Goal: Information Seeking & Learning: Learn about a topic

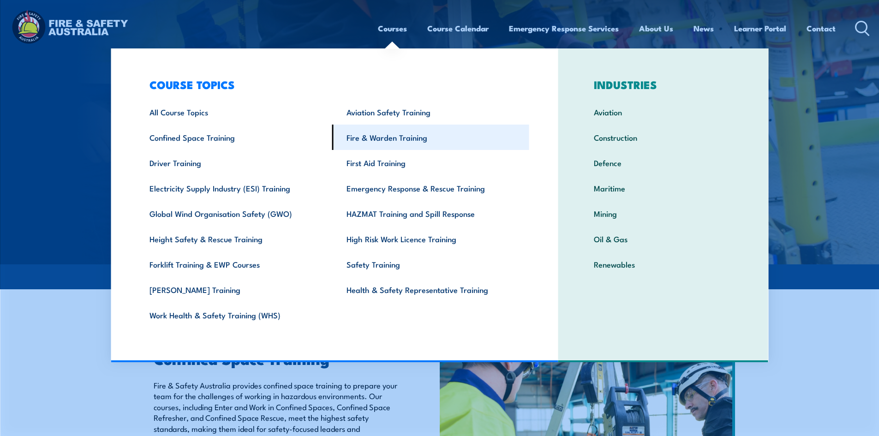
click at [398, 140] on link "Fire & Warden Training" at bounding box center [430, 137] width 197 height 25
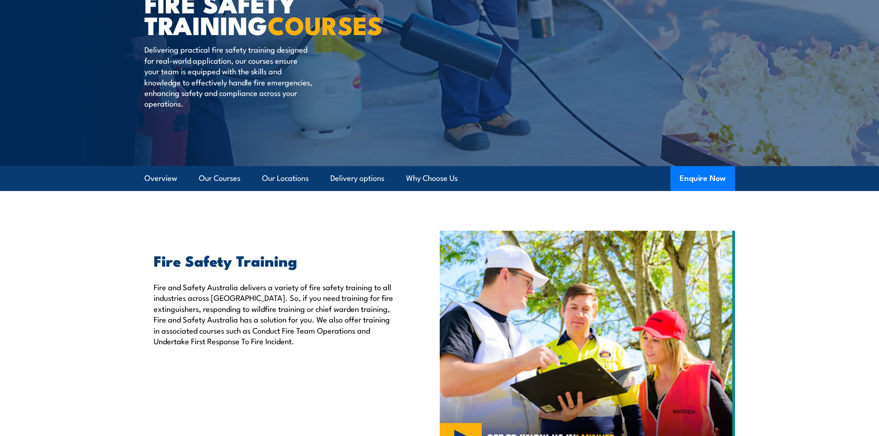
scroll to position [46, 0]
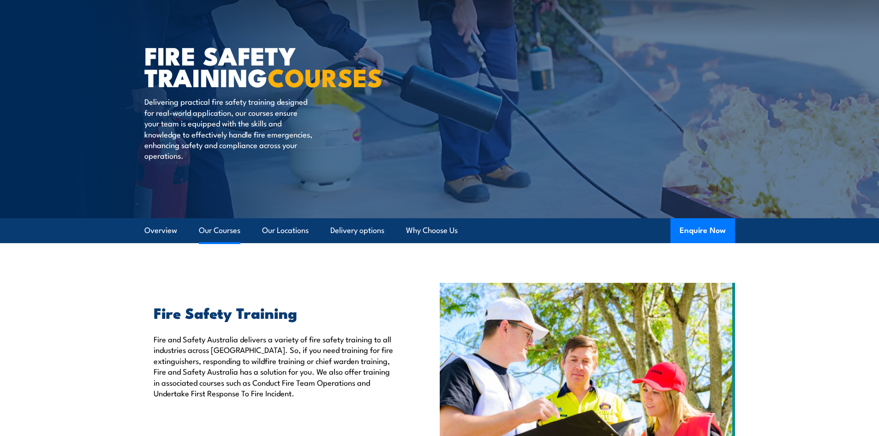
click at [235, 230] on link "Our Courses" at bounding box center [220, 230] width 42 height 24
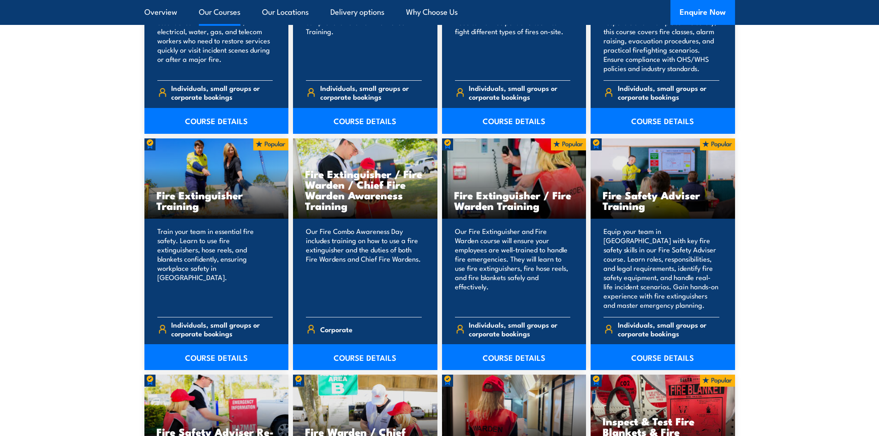
scroll to position [884, 0]
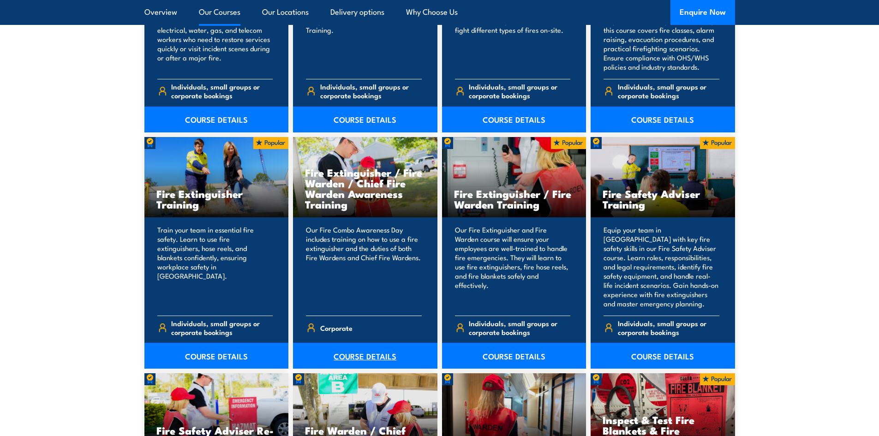
click at [350, 355] on link "COURSE DETAILS" at bounding box center [365, 356] width 144 height 26
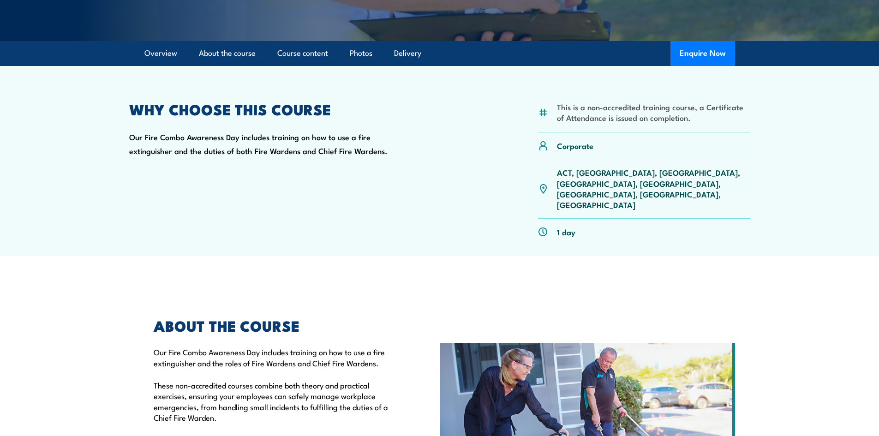
scroll to position [92, 0]
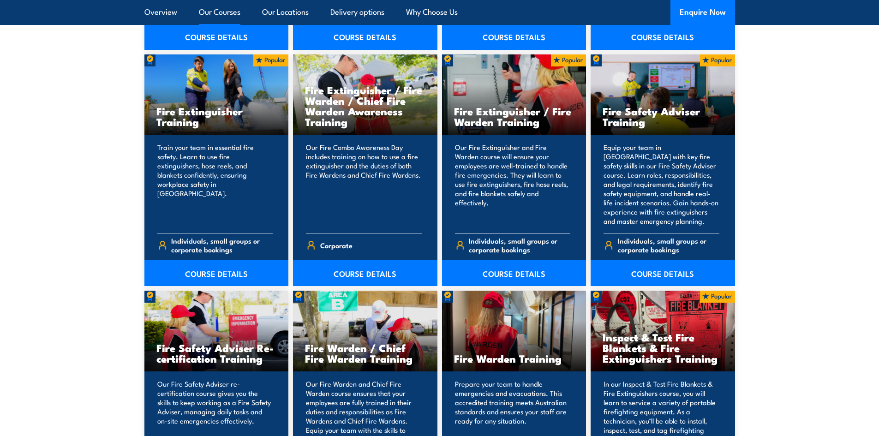
scroll to position [884, 0]
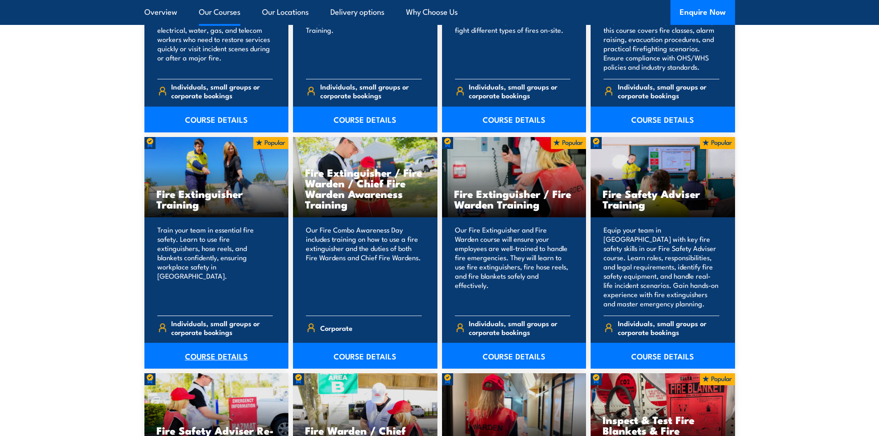
click at [193, 355] on link "COURSE DETAILS" at bounding box center [216, 356] width 144 height 26
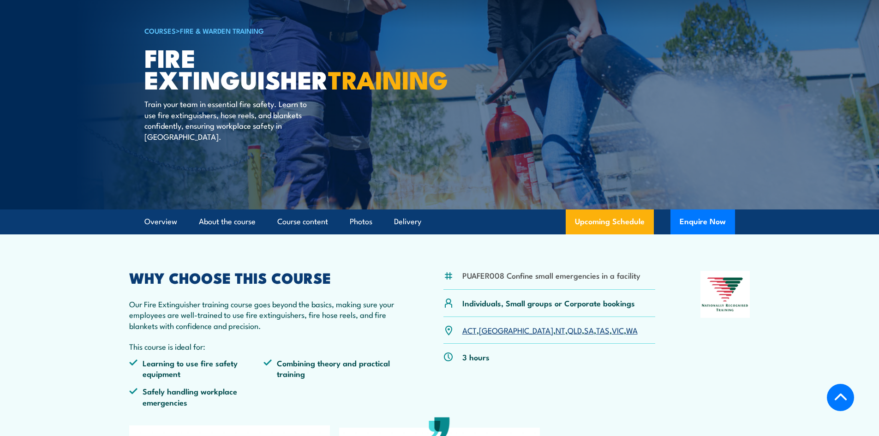
scroll to position [184, 0]
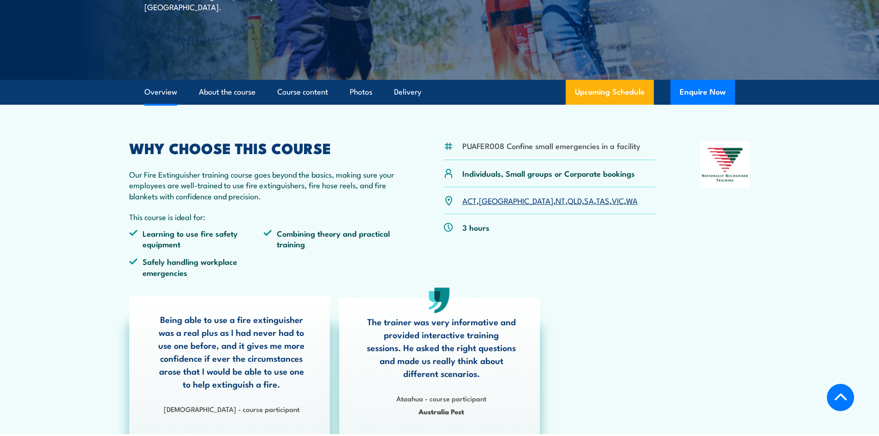
click at [584, 198] on link "SA" at bounding box center [589, 200] width 10 height 11
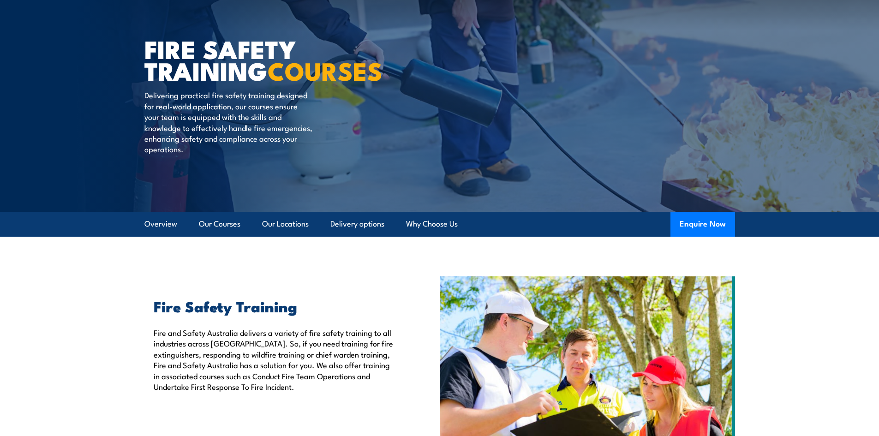
scroll to position [89, 0]
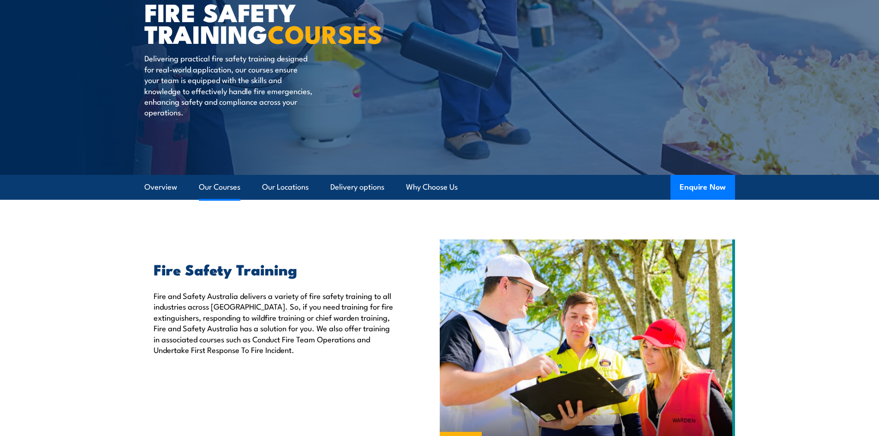
click at [220, 189] on link "Our Courses" at bounding box center [220, 187] width 42 height 24
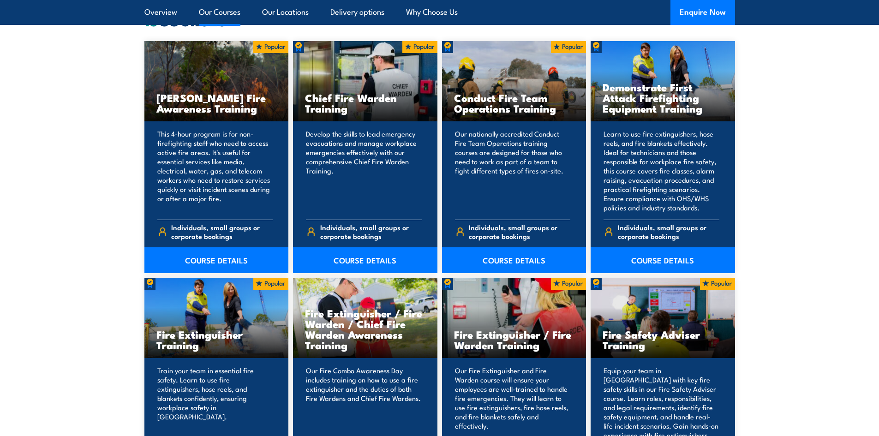
scroll to position [838, 0]
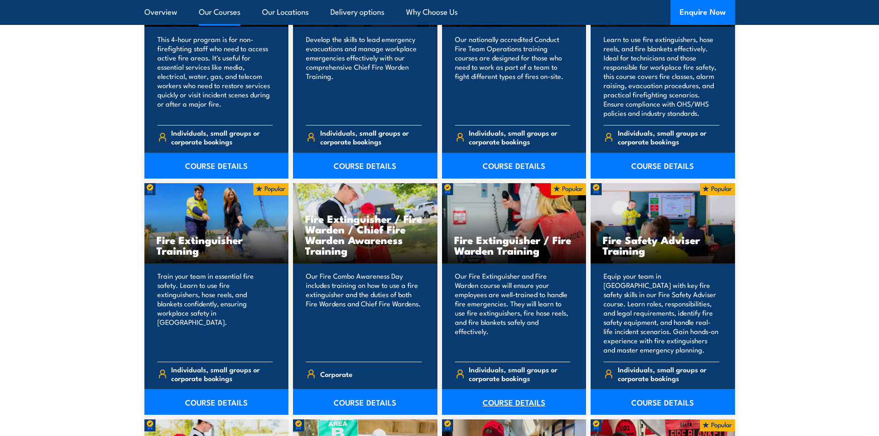
click at [528, 399] on link "COURSE DETAILS" at bounding box center [514, 402] width 144 height 26
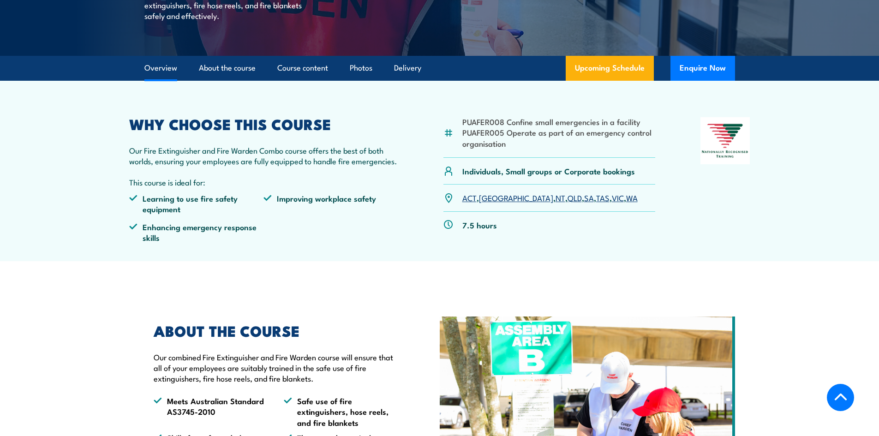
scroll to position [323, 0]
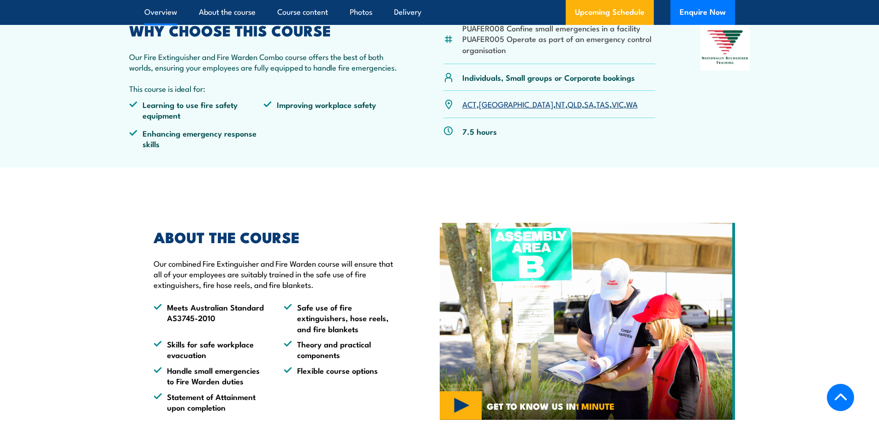
click at [584, 104] on link "SA" at bounding box center [589, 103] width 10 height 11
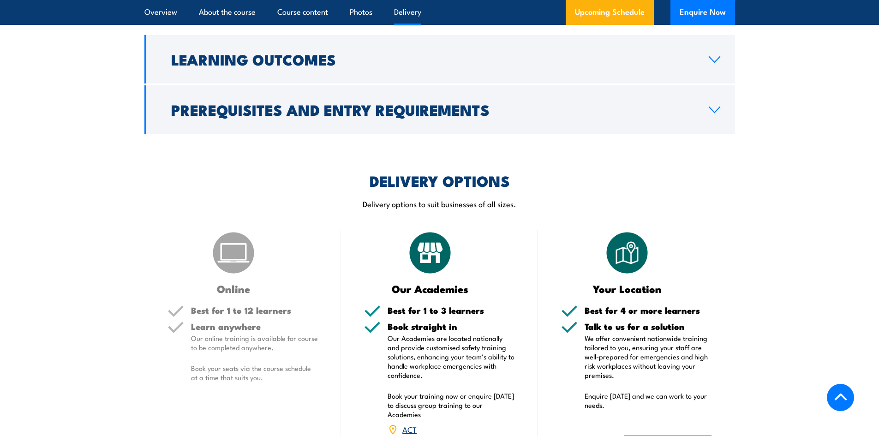
scroll to position [823, 0]
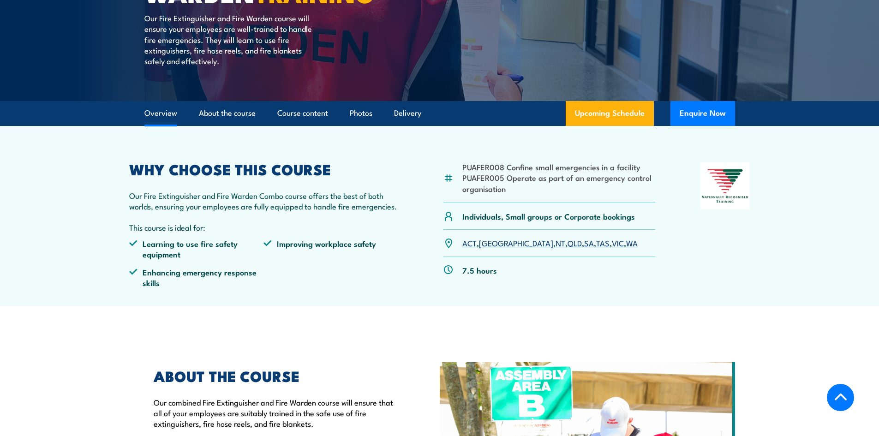
scroll to position [323, 0]
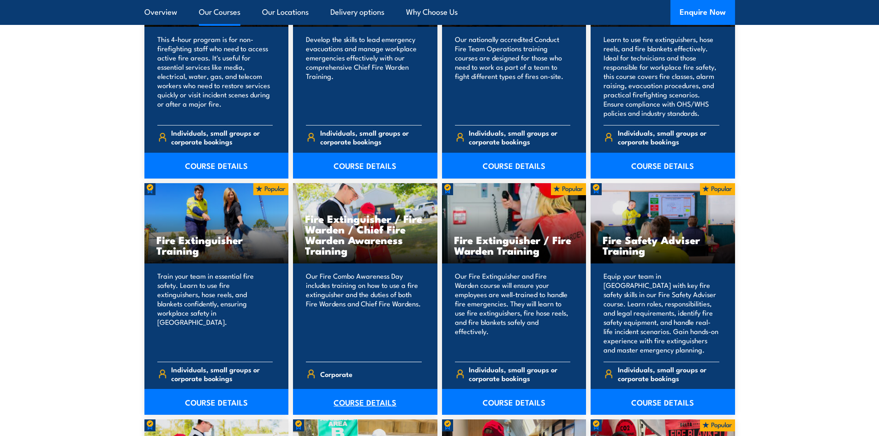
scroll to position [884, 0]
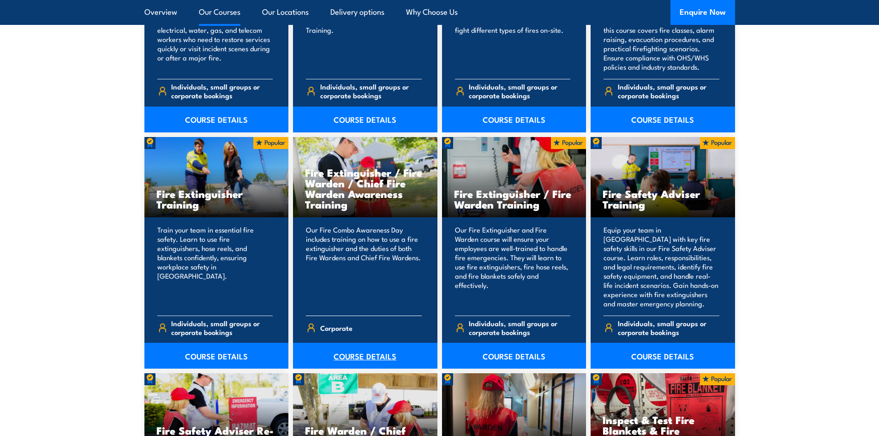
click at [364, 351] on link "COURSE DETAILS" at bounding box center [365, 356] width 144 height 26
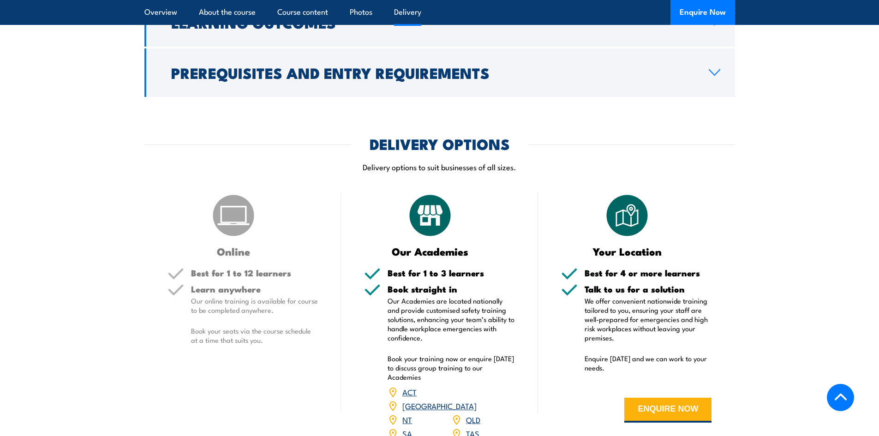
scroll to position [1153, 0]
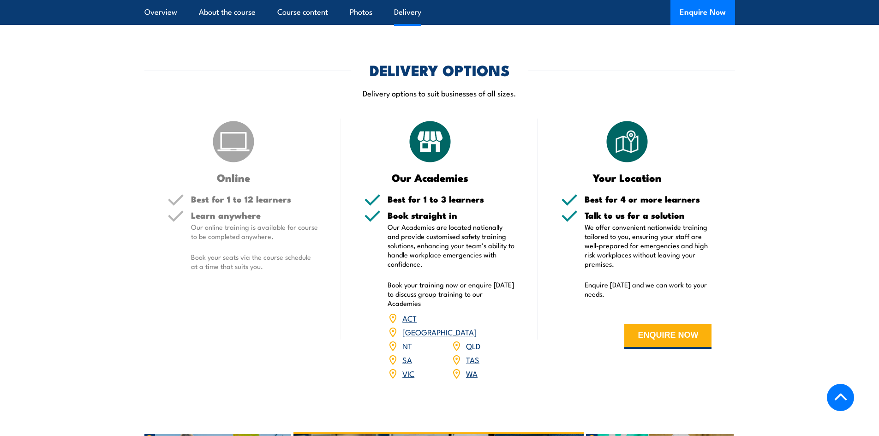
click at [405, 354] on link "SA" at bounding box center [407, 359] width 10 height 11
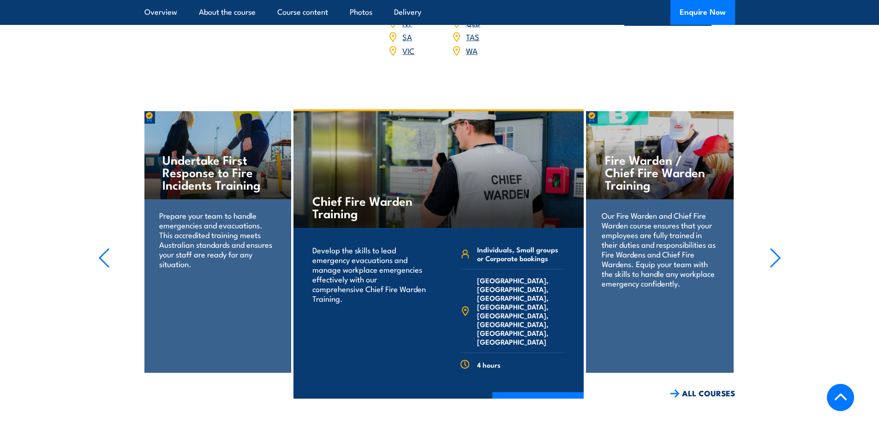
scroll to position [1518, 0]
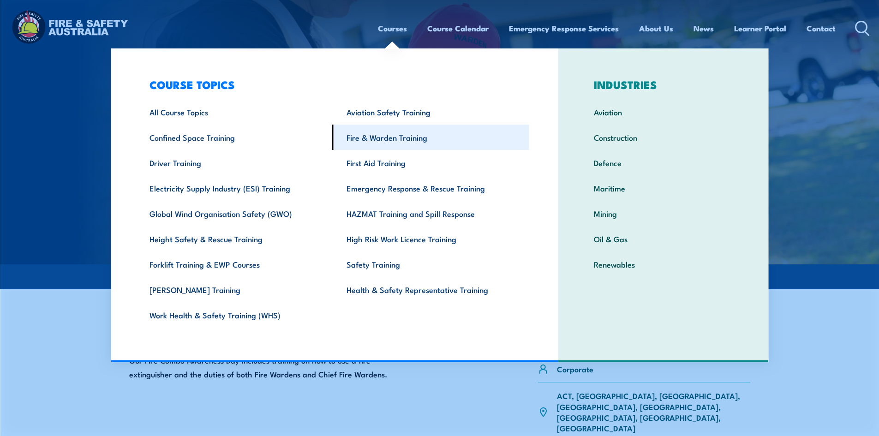
click at [401, 138] on link "Fire & Warden Training" at bounding box center [430, 137] width 197 height 25
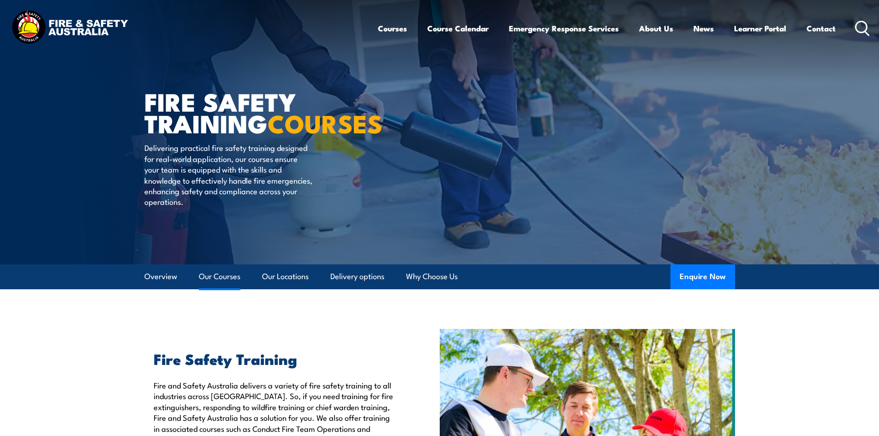
click at [206, 278] on link "Our Courses" at bounding box center [220, 276] width 42 height 24
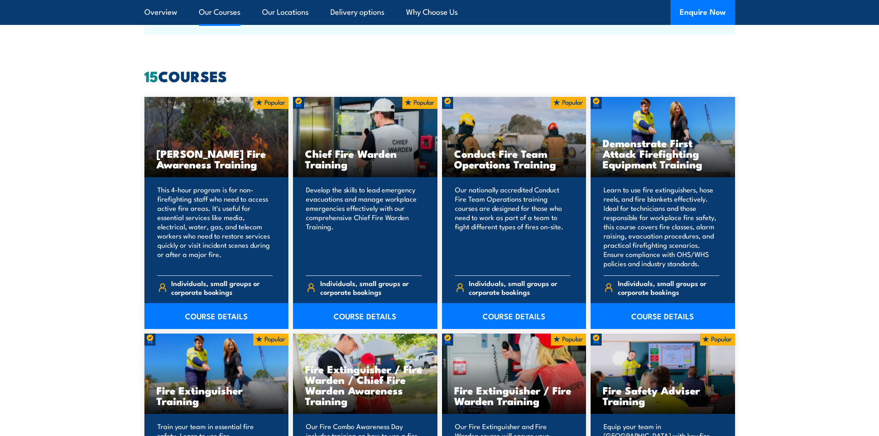
scroll to position [654, 0]
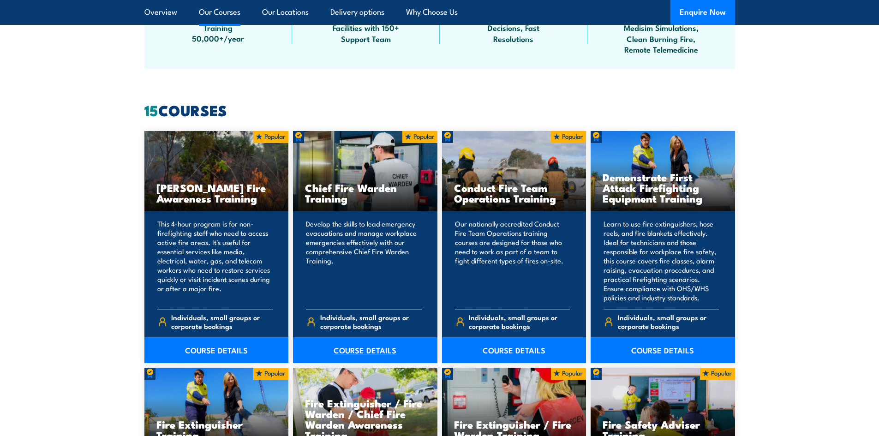
click at [369, 349] on link "COURSE DETAILS" at bounding box center [365, 350] width 144 height 26
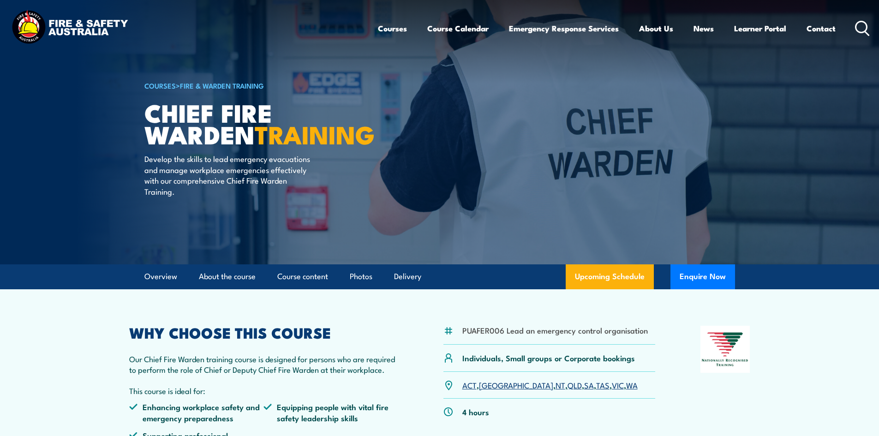
click at [584, 383] on link "SA" at bounding box center [589, 384] width 10 height 11
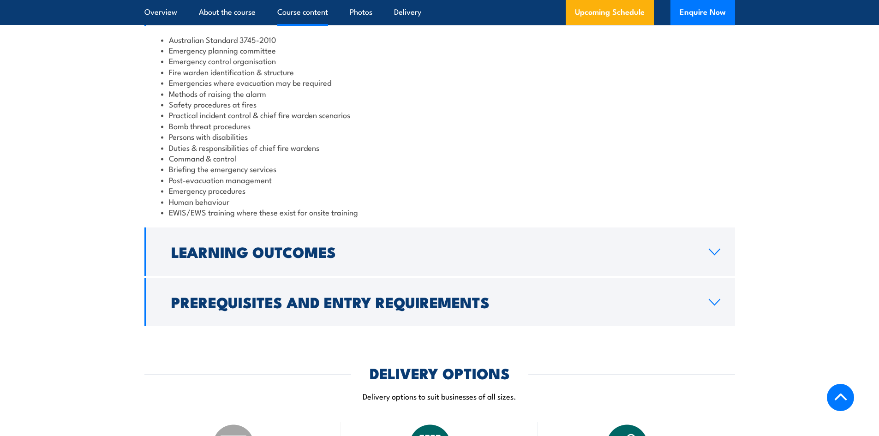
scroll to position [907, 0]
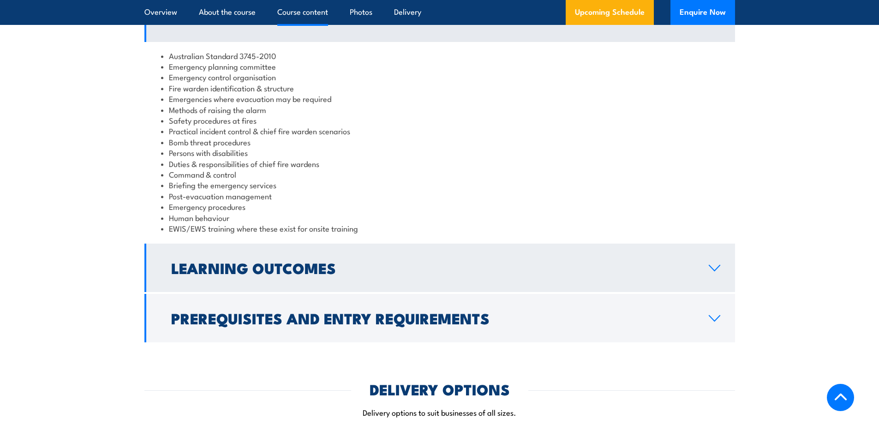
click at [305, 273] on h2 "Learning Outcomes" at bounding box center [432, 267] width 523 height 13
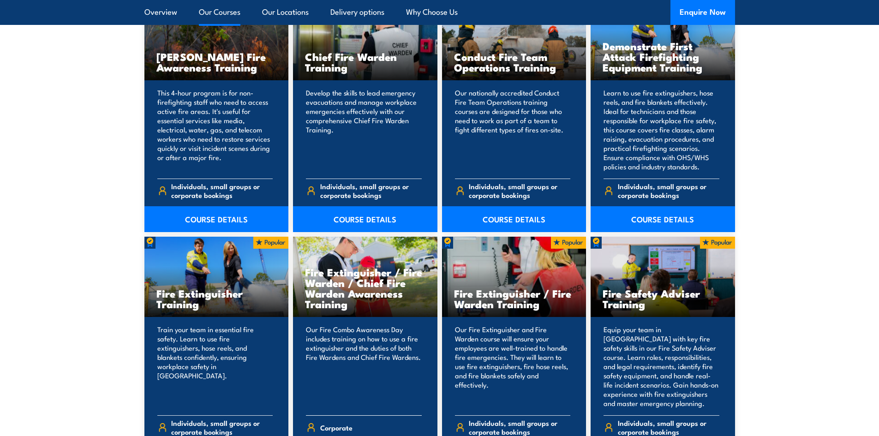
scroll to position [838, 0]
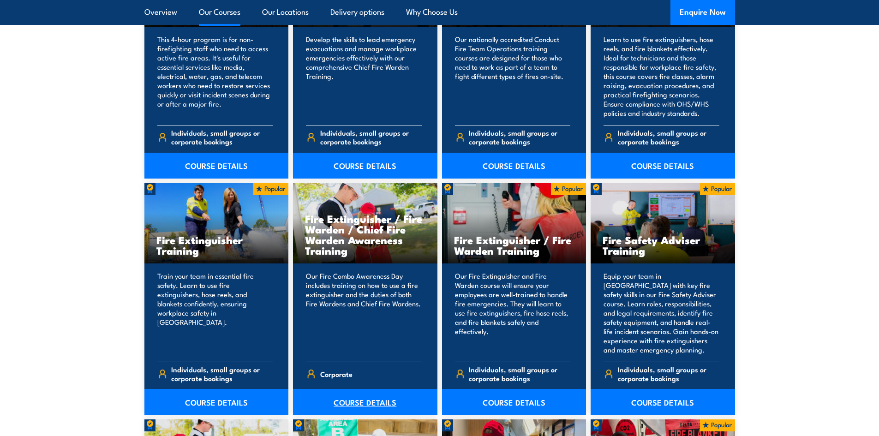
click at [360, 398] on link "COURSE DETAILS" at bounding box center [365, 402] width 144 height 26
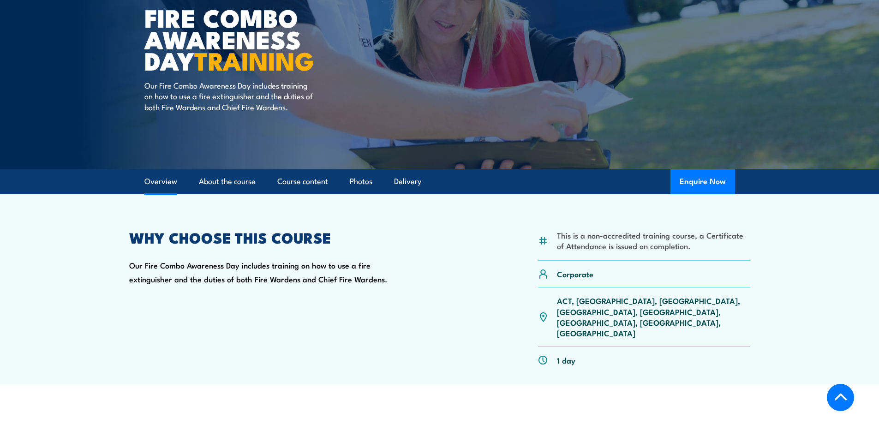
scroll to position [184, 0]
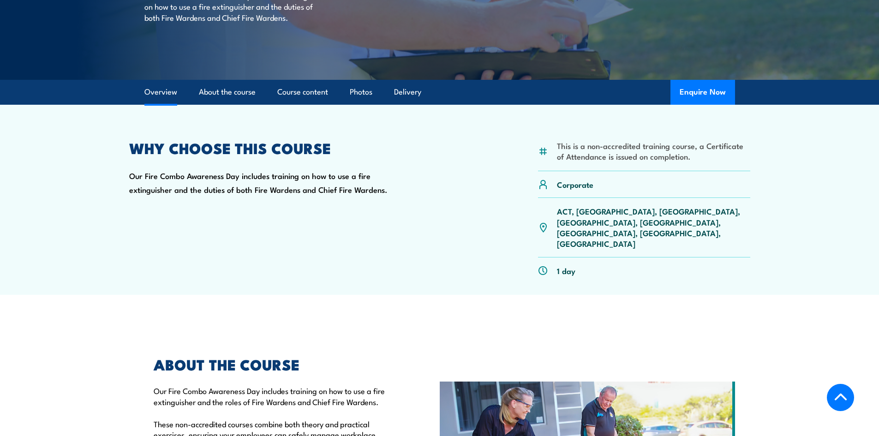
click at [637, 213] on p "ACT, [GEOGRAPHIC_DATA], [GEOGRAPHIC_DATA], [GEOGRAPHIC_DATA], [GEOGRAPHIC_DATA]…" at bounding box center [653, 227] width 193 height 43
click at [633, 213] on p "ACT, NSW, NT, QLD, SA, TAS, VIC, WA" at bounding box center [653, 227] width 193 height 43
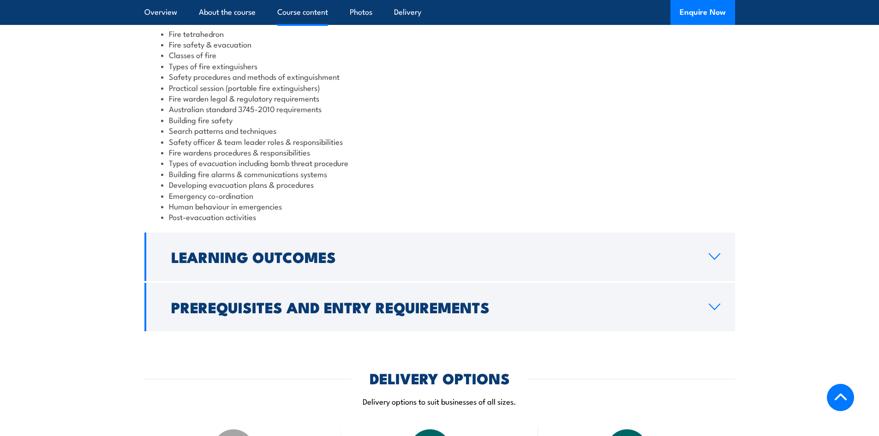
scroll to position [969, 0]
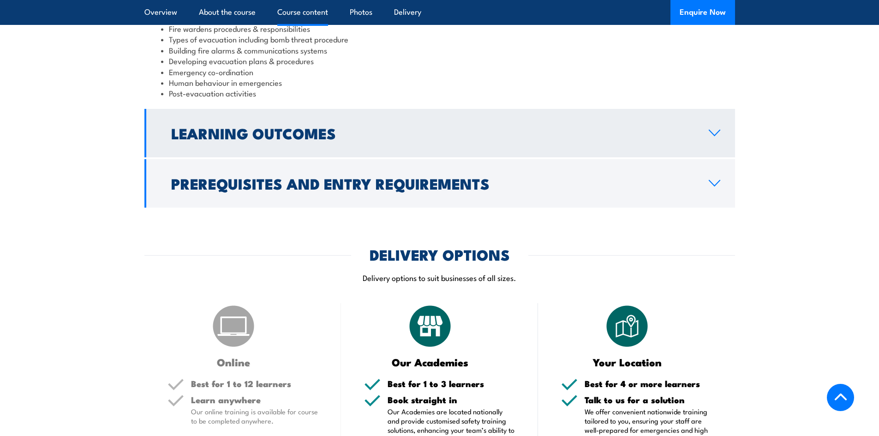
click at [478, 126] on h2 "Learning Outcomes" at bounding box center [432, 132] width 523 height 13
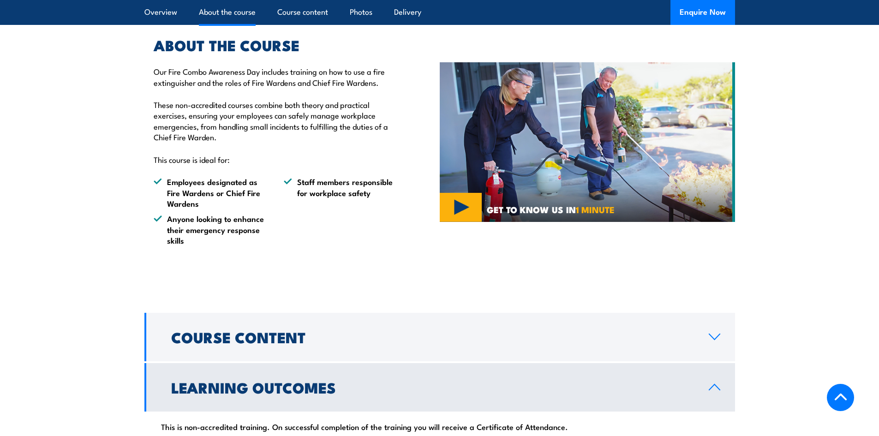
scroll to position [387, 0]
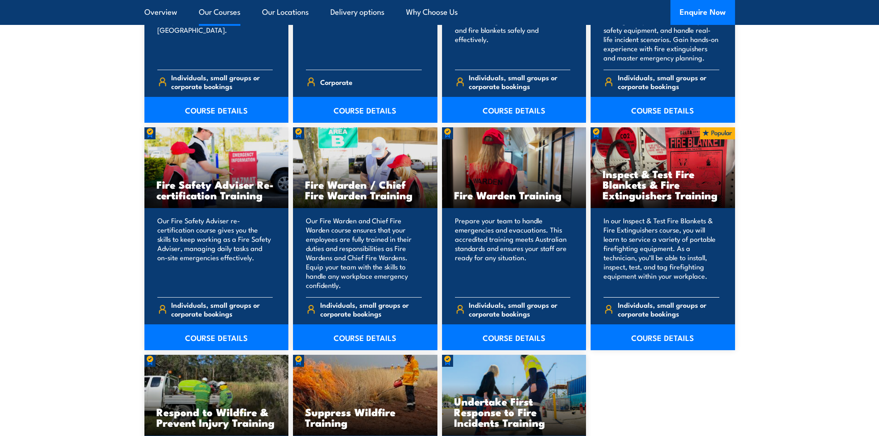
scroll to position [1161, 0]
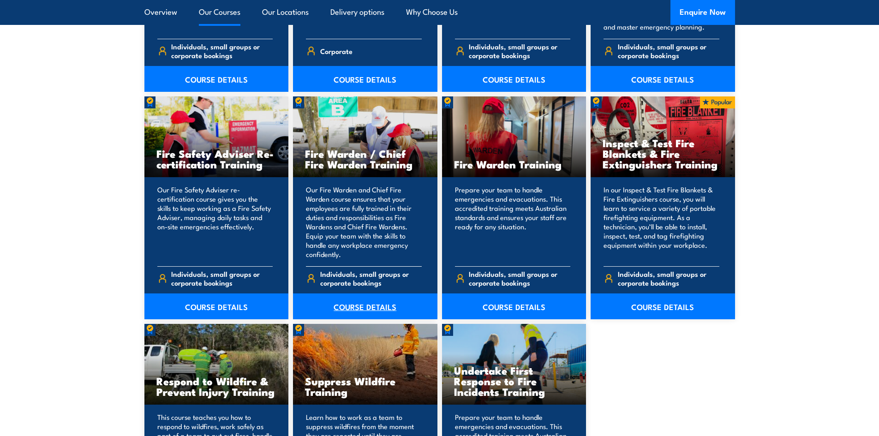
click at [352, 306] on link "COURSE DETAILS" at bounding box center [365, 306] width 144 height 26
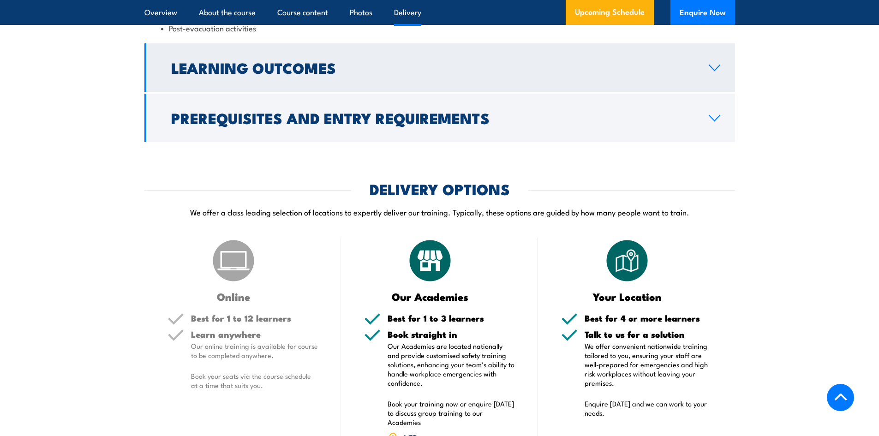
scroll to position [1199, 0]
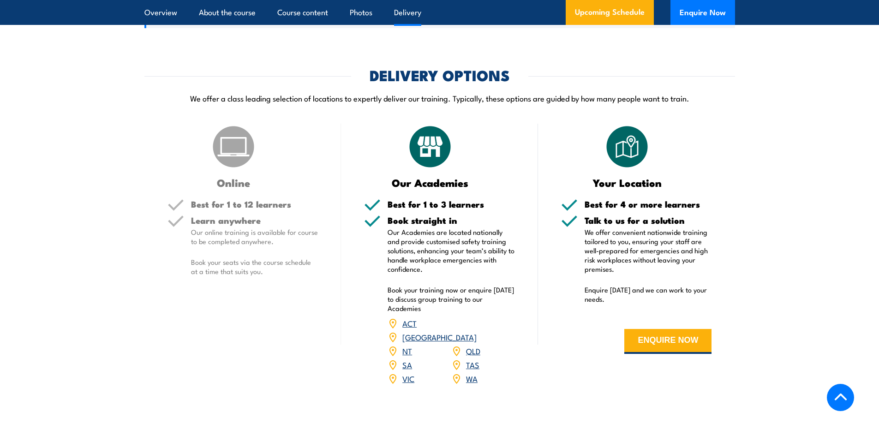
click at [405, 362] on link "SA" at bounding box center [407, 364] width 10 height 11
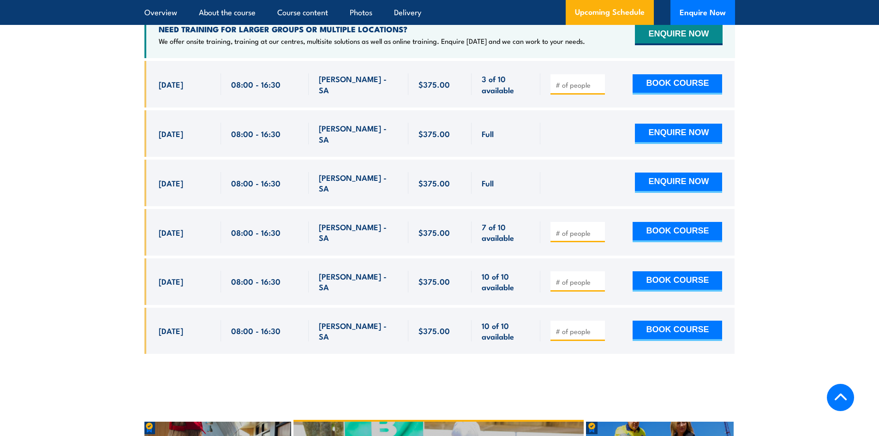
scroll to position [1634, 0]
